Goal: Information Seeking & Learning: Check status

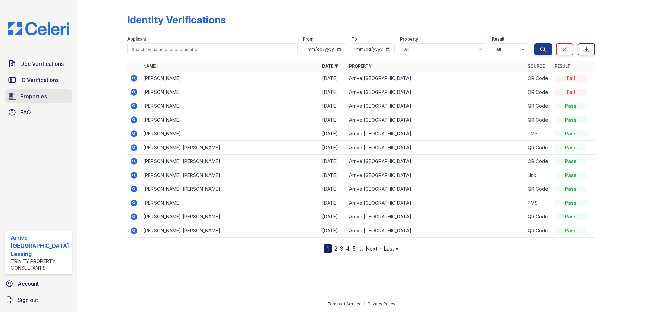
click at [60, 91] on link "Properties" at bounding box center [38, 95] width 66 height 13
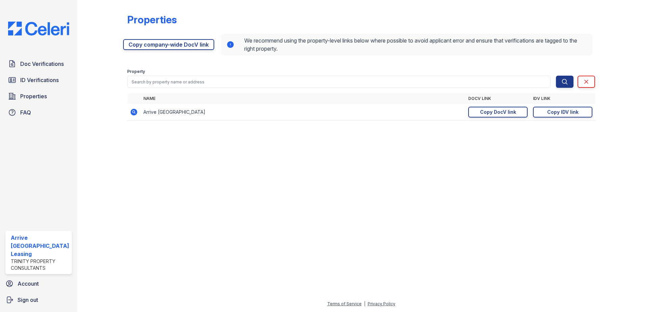
click at [60, 87] on div "Doc Verifications ID Verifications Properties FAQ" at bounding box center [39, 88] width 72 height 62
click at [60, 83] on link "ID Verifications" at bounding box center [38, 79] width 66 height 13
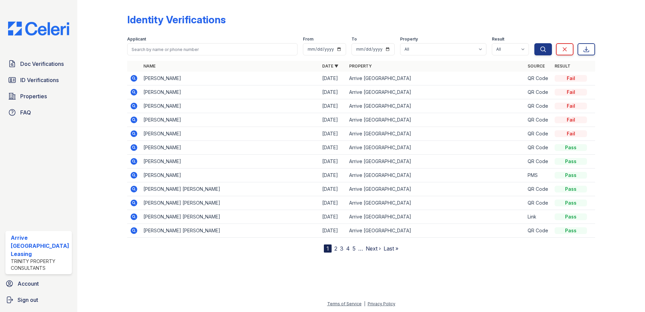
click at [138, 77] on td at bounding box center [133, 78] width 13 height 14
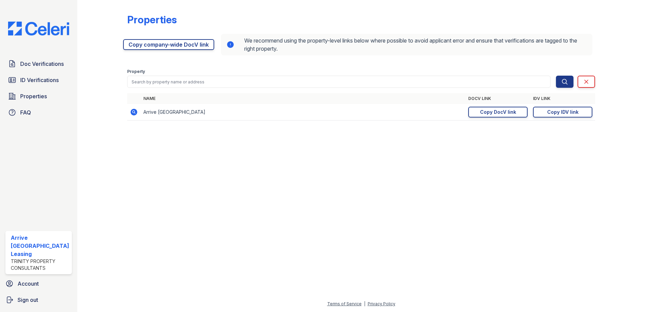
click at [72, 54] on div "Doc Verifications ID Verifications Properties FAQ Arrive Inner Harbor Leasing T…" at bounding box center [38, 156] width 77 height 312
click at [50, 77] on span "ID Verifications" at bounding box center [39, 80] width 38 height 8
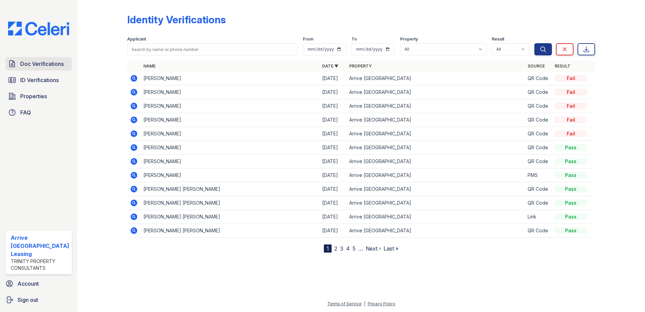
click at [22, 70] on link "Doc Verifications" at bounding box center [38, 63] width 66 height 13
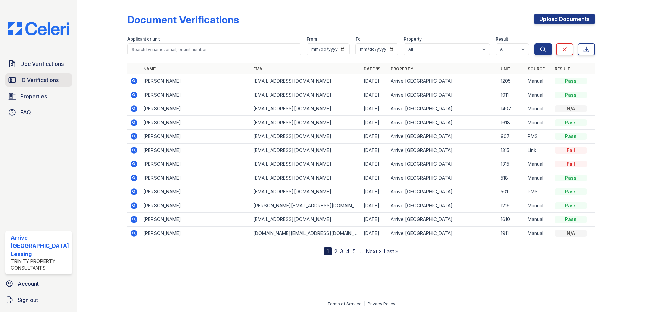
click at [44, 77] on span "ID Verifications" at bounding box center [39, 80] width 38 height 8
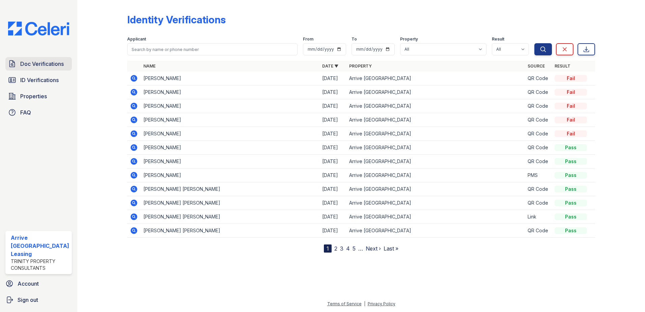
click at [42, 67] on span "Doc Verifications" at bounding box center [42, 64] width 44 height 8
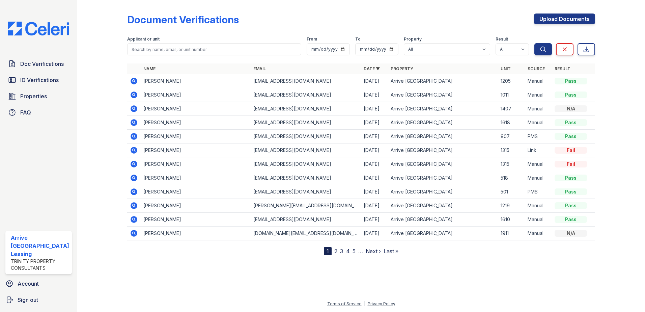
click at [45, 74] on link "ID Verifications" at bounding box center [38, 79] width 66 height 13
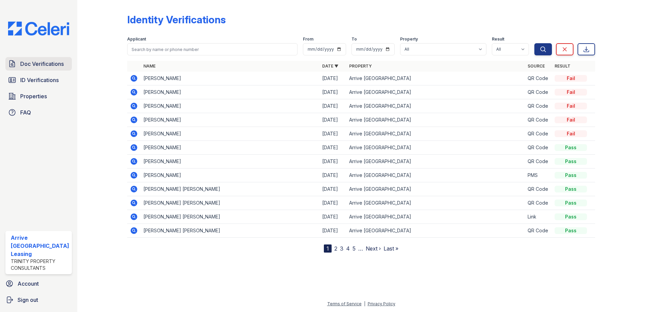
click at [47, 69] on link "Doc Verifications" at bounding box center [38, 63] width 66 height 13
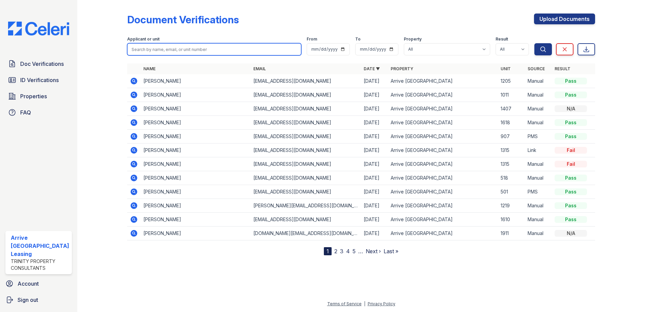
click at [258, 51] on input "search" at bounding box center [214, 49] width 174 height 12
type input "miranda"
click at [534, 43] on button "Search" at bounding box center [543, 49] width 18 height 12
